Goal: Navigation & Orientation: Find specific page/section

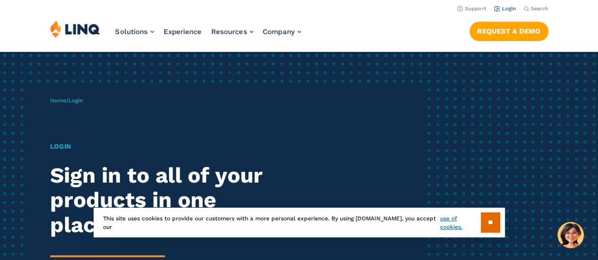
click at [500, 7] on link "Login" at bounding box center [505, 9] width 22 height 6
click at [512, 7] on link "Login" at bounding box center [505, 9] width 22 height 6
click at [497, 224] on input "**" at bounding box center [490, 223] width 19 height 20
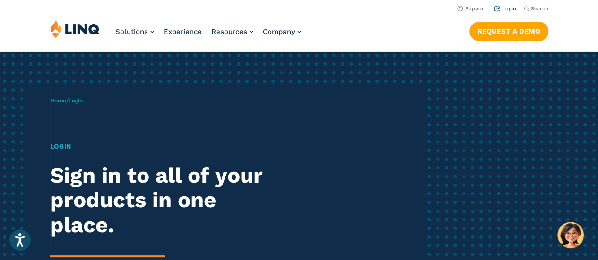
click at [508, 11] on link "Login" at bounding box center [505, 9] width 22 height 6
click at [507, 11] on link "Login" at bounding box center [505, 9] width 22 height 6
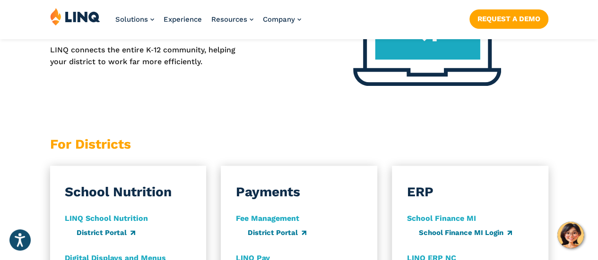
scroll to position [528, 0]
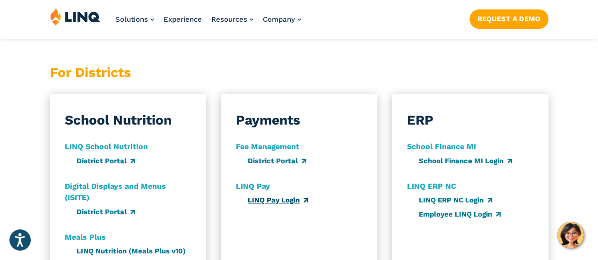
click at [253, 196] on link "LINQ Pay Login" at bounding box center [278, 200] width 61 height 9
